Goal: Find contact information: Find contact information

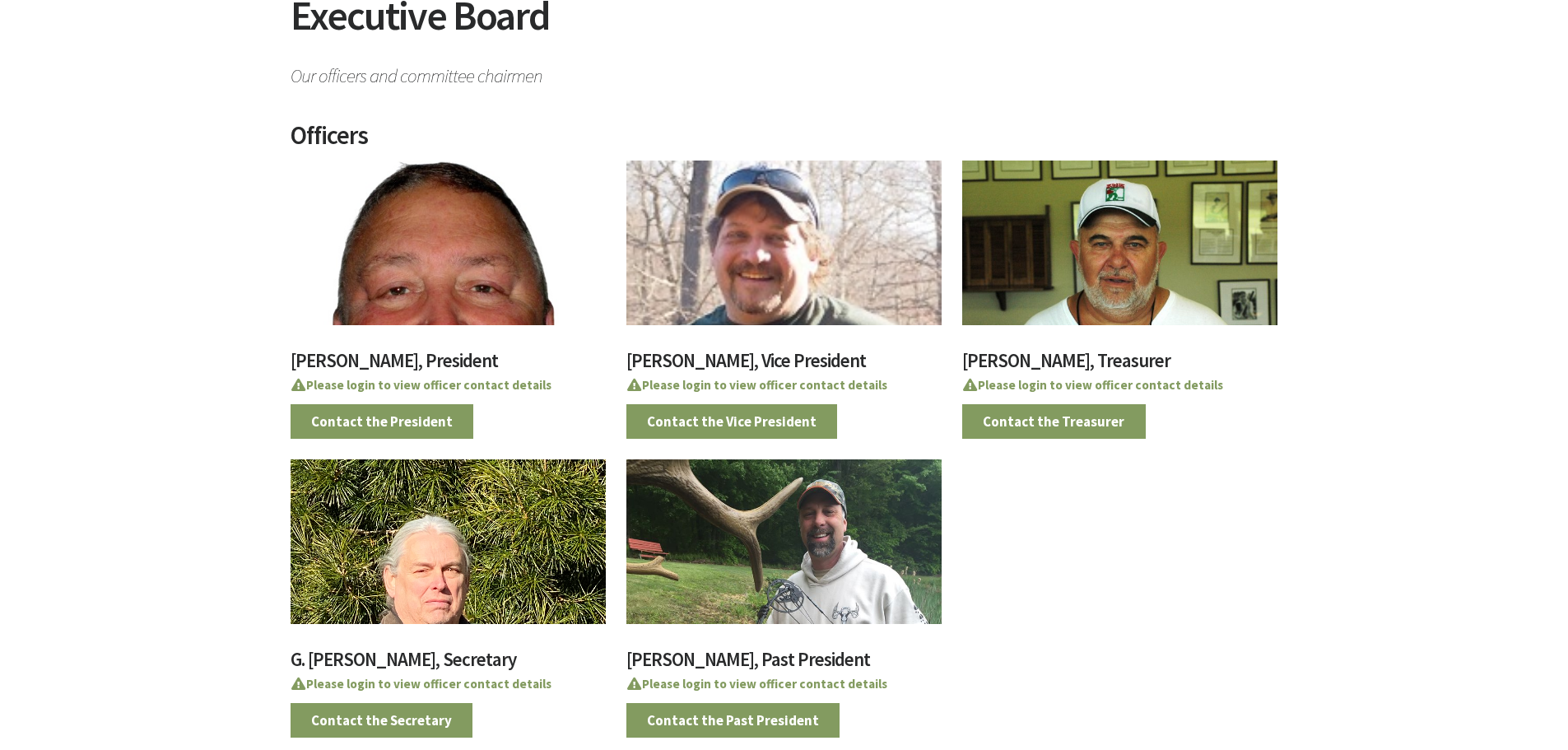
scroll to position [330, 0]
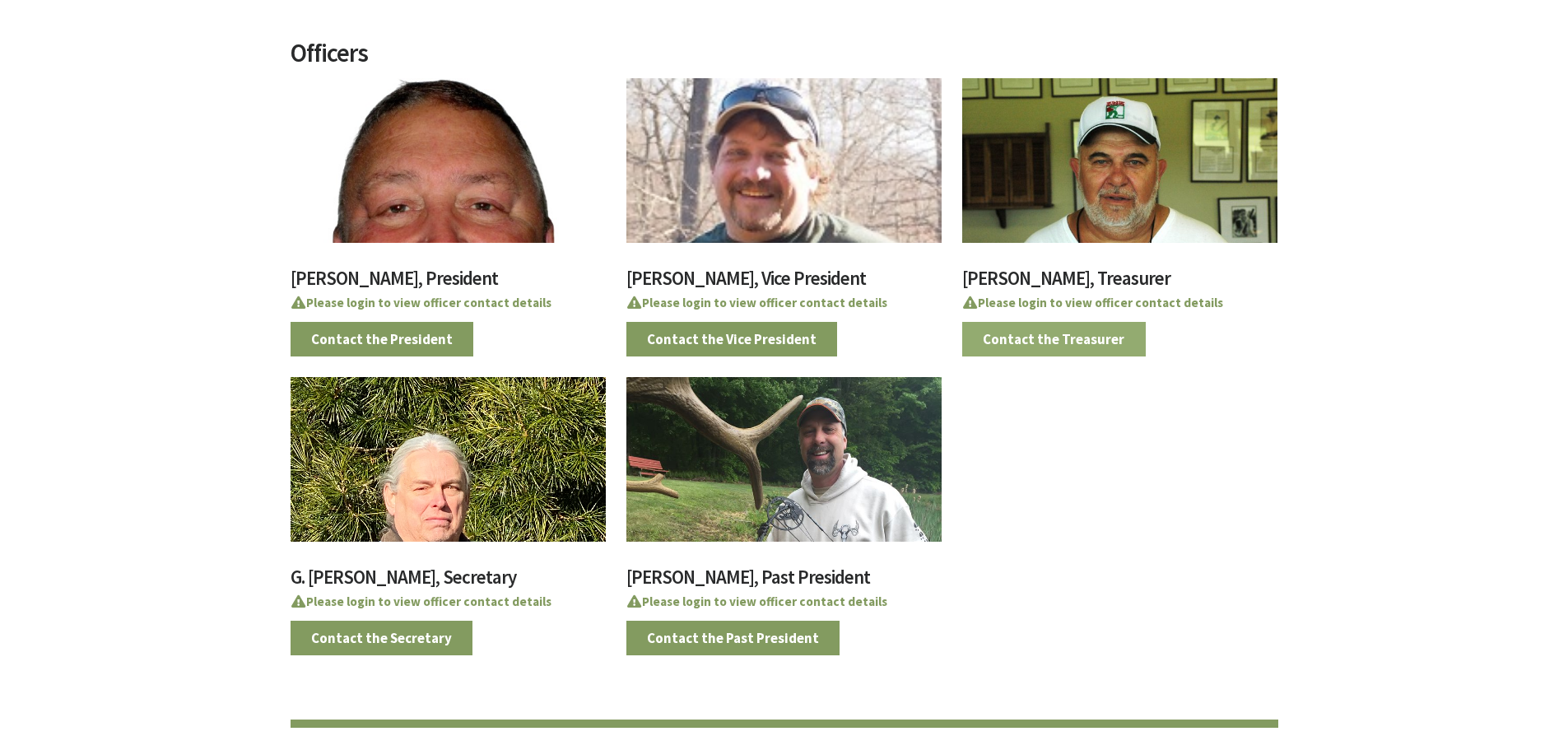
click at [1081, 333] on link "Contact the Treasurer" at bounding box center [1054, 339] width 184 height 34
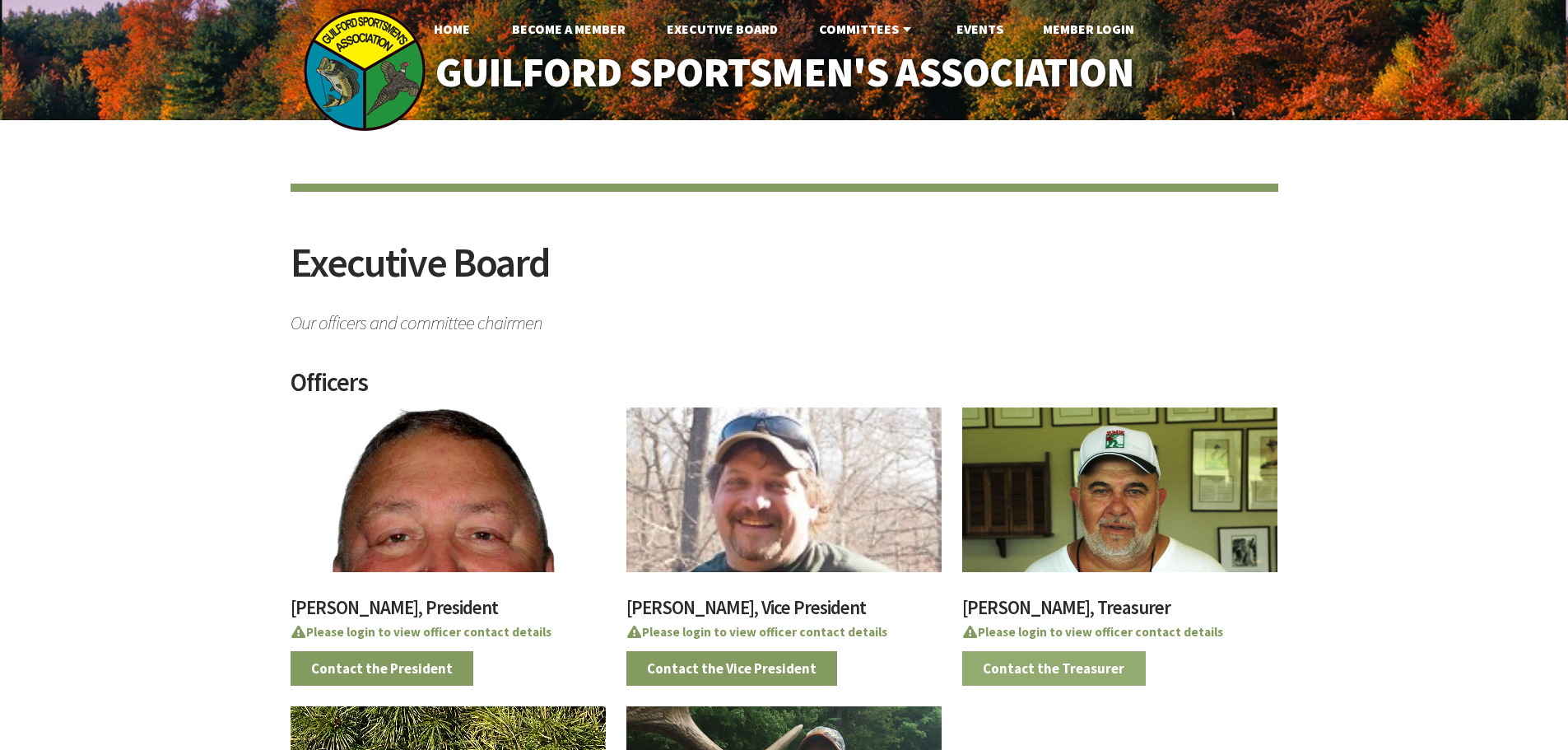
scroll to position [323, 0]
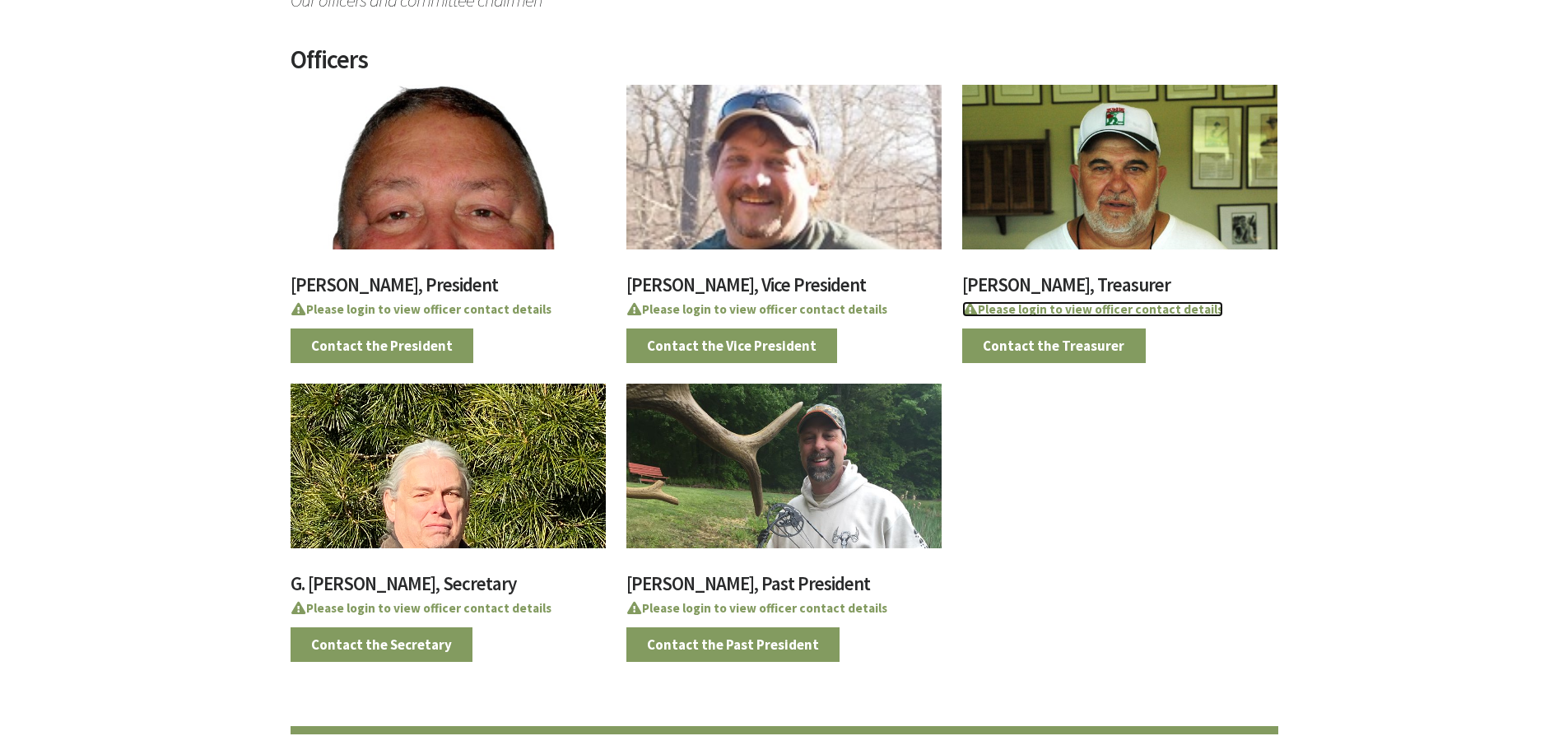
click at [1116, 310] on strong "Please login to view officer contact details" at bounding box center [1092, 309] width 261 height 16
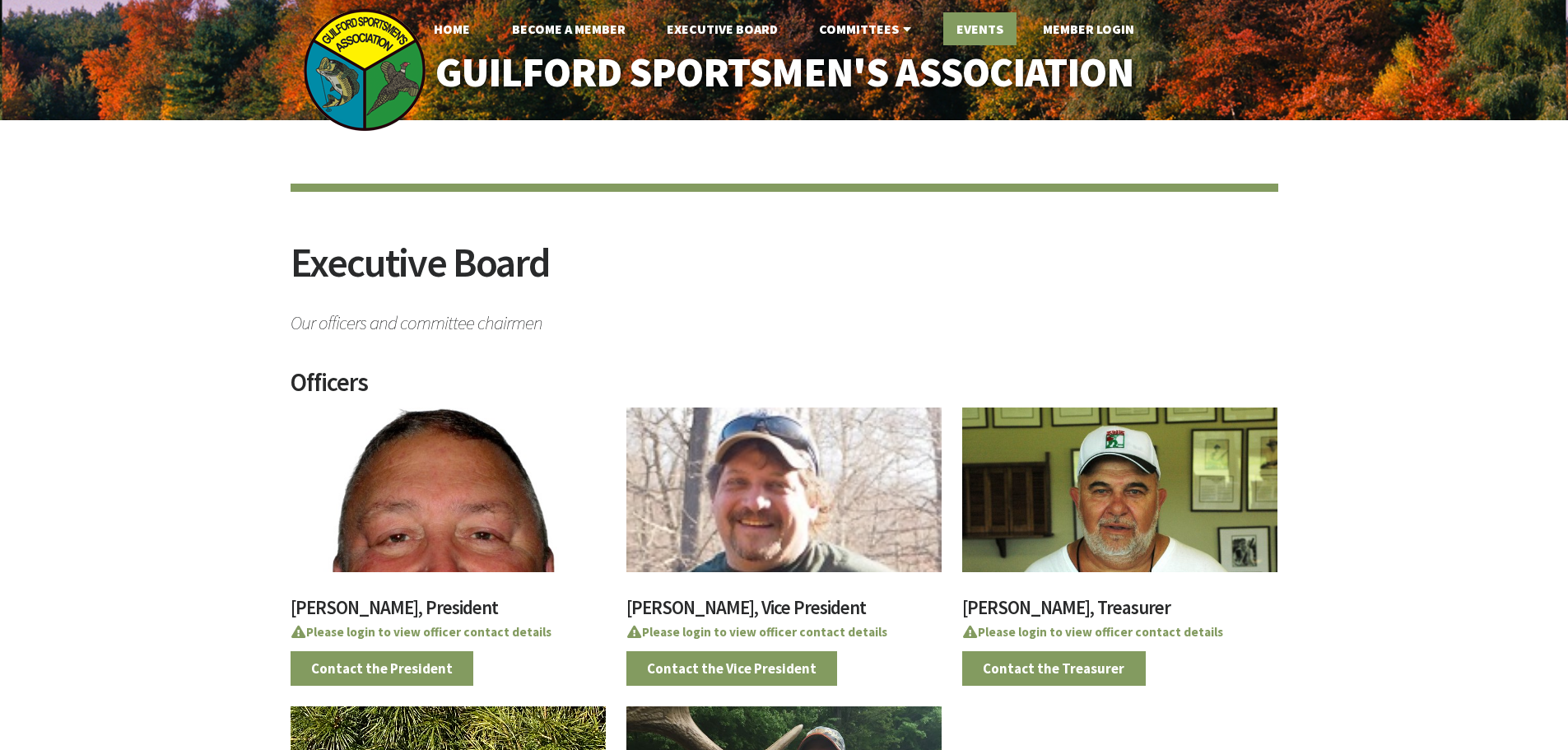
click at [968, 28] on link "Events" at bounding box center [980, 29] width 73 height 32
